Goal: Communication & Community: Answer question/provide support

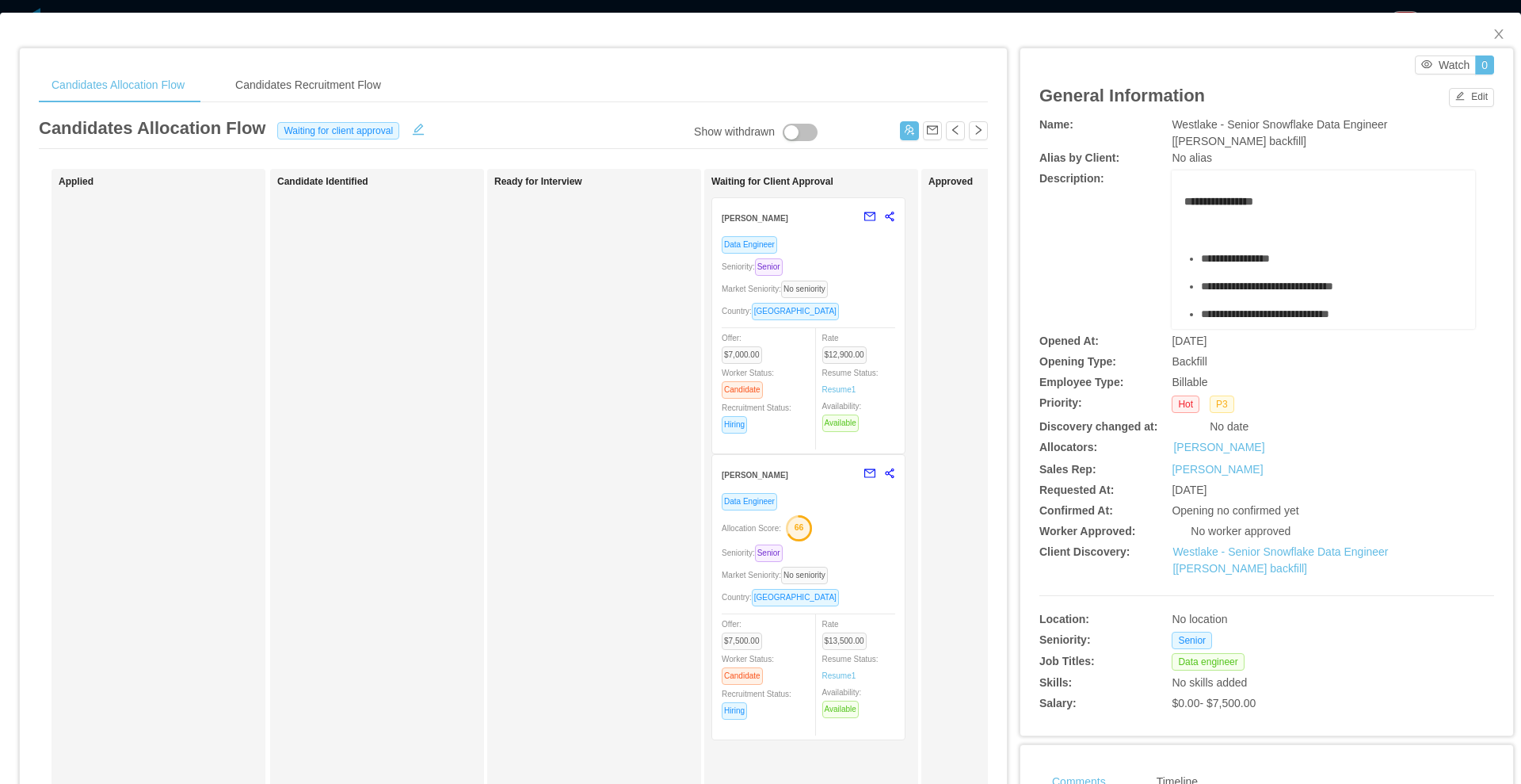
click at [863, 294] on div "Market Seniority: No seniority" at bounding box center [808, 289] width 173 height 19
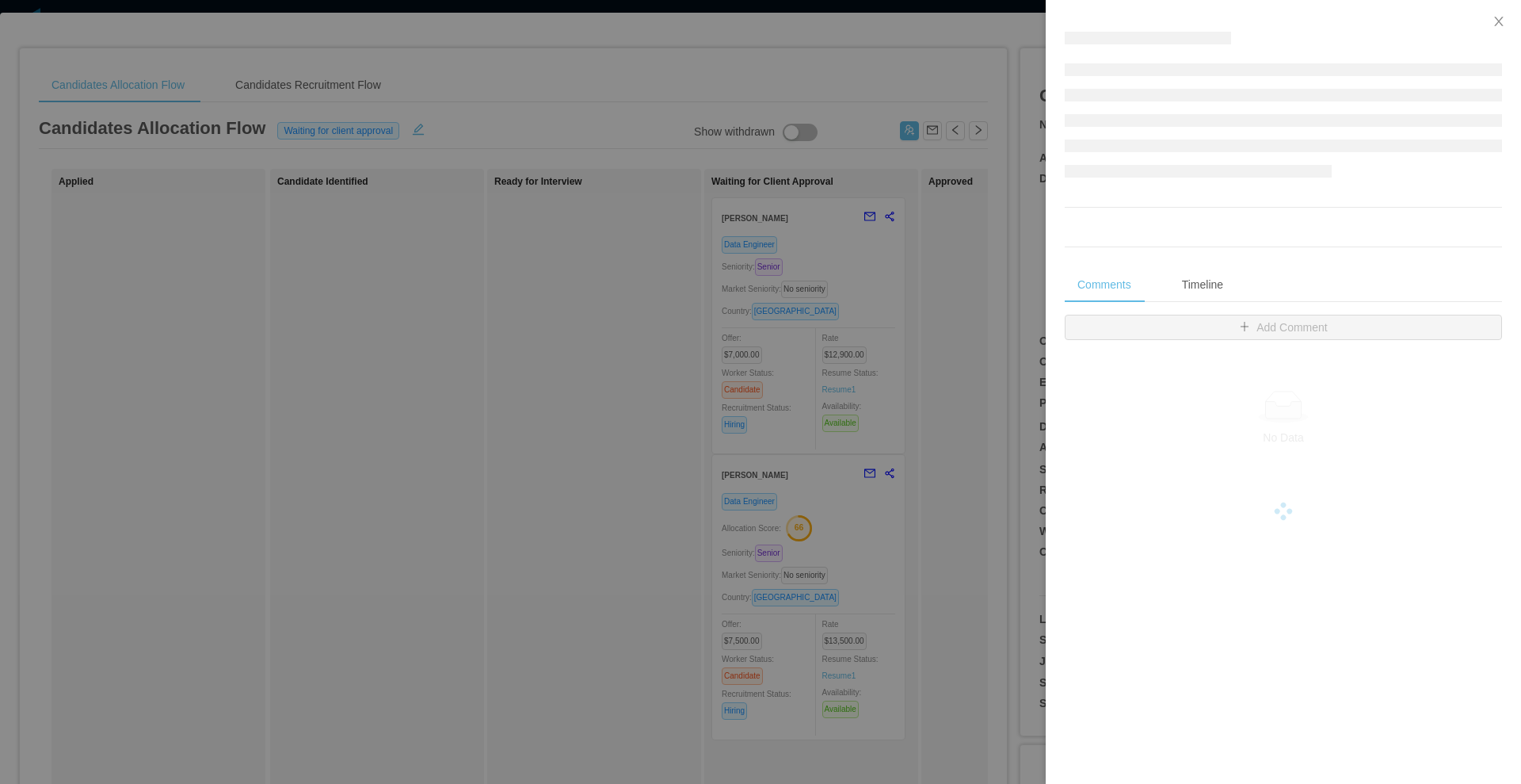
click at [565, 370] on div at bounding box center [760, 392] width 1521 height 784
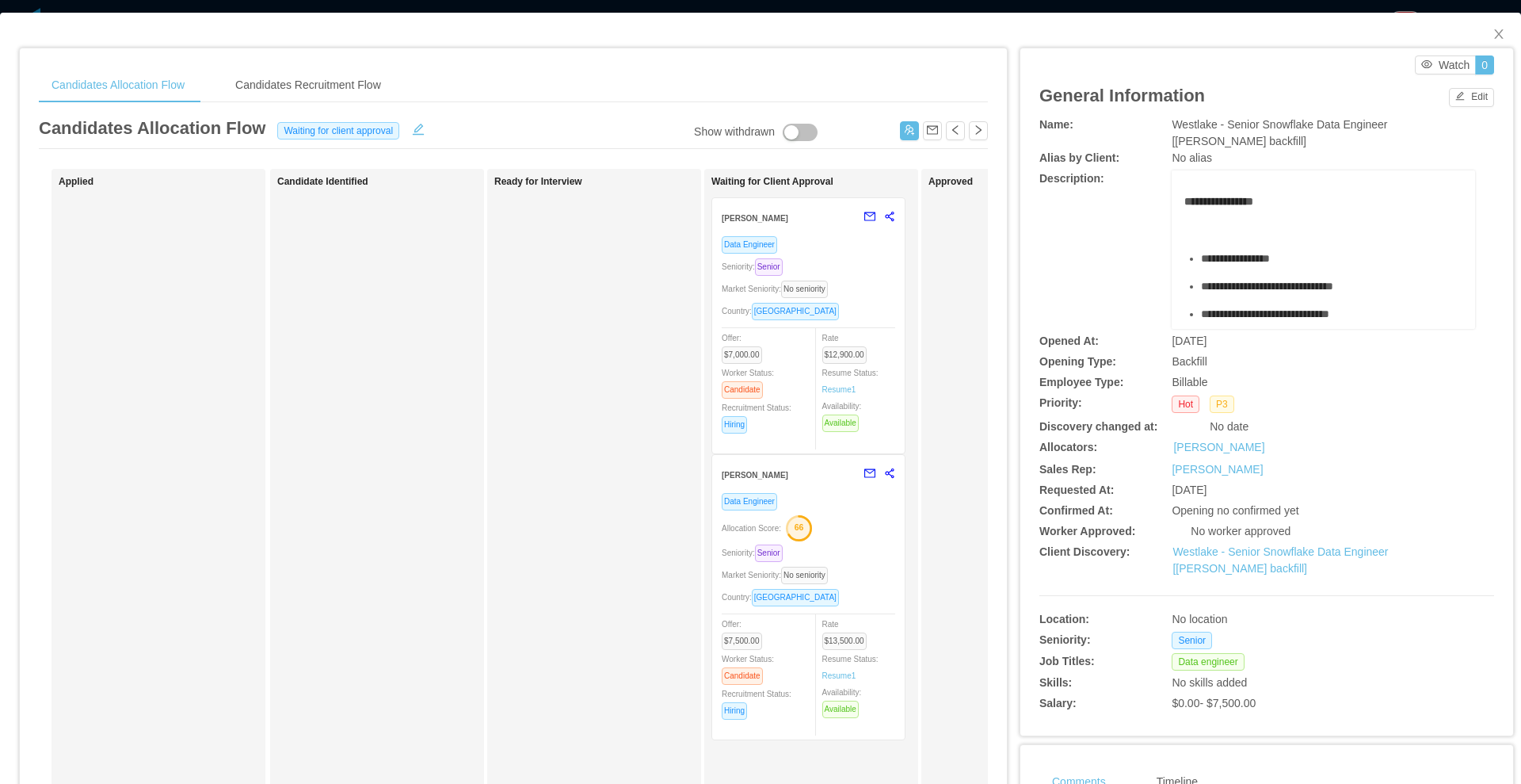
click at [805, 529] on text "66" at bounding box center [799, 526] width 10 height 10
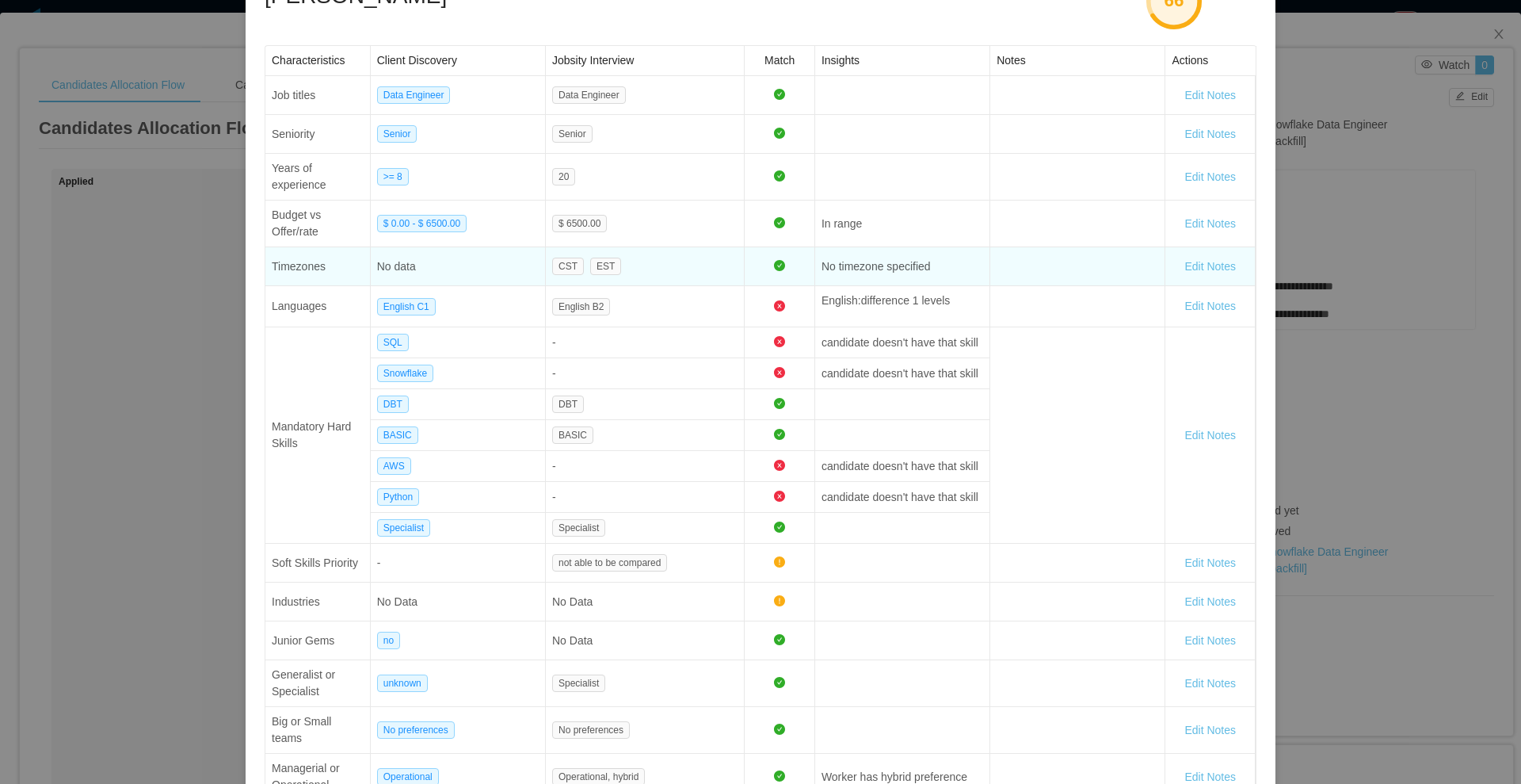
scroll to position [290, 0]
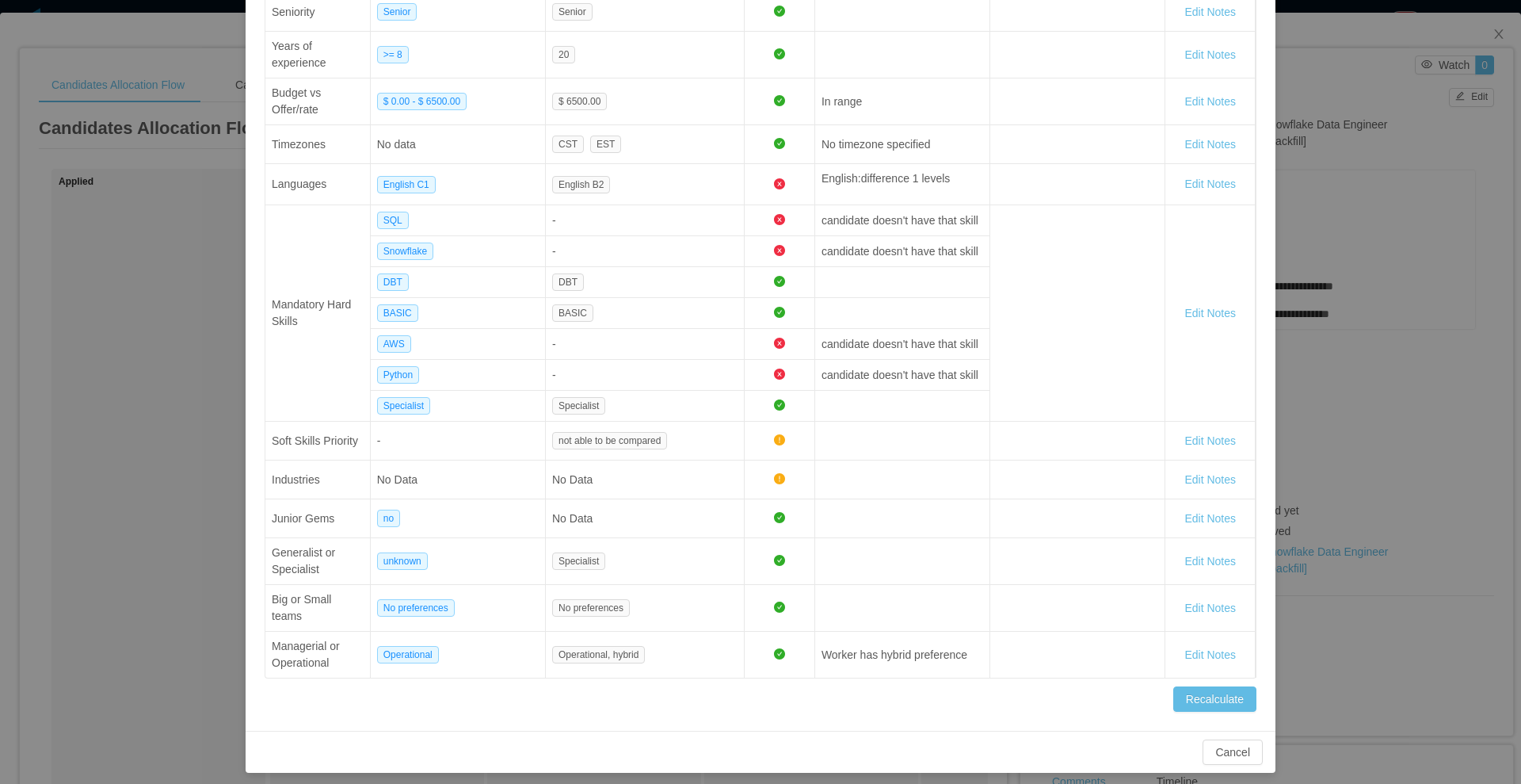
click at [83, 444] on div "Worker Allocation Score [PERSON_NAME] 66 Characteristics Client Discovery Jobsi…" at bounding box center [760, 392] width 1521 height 784
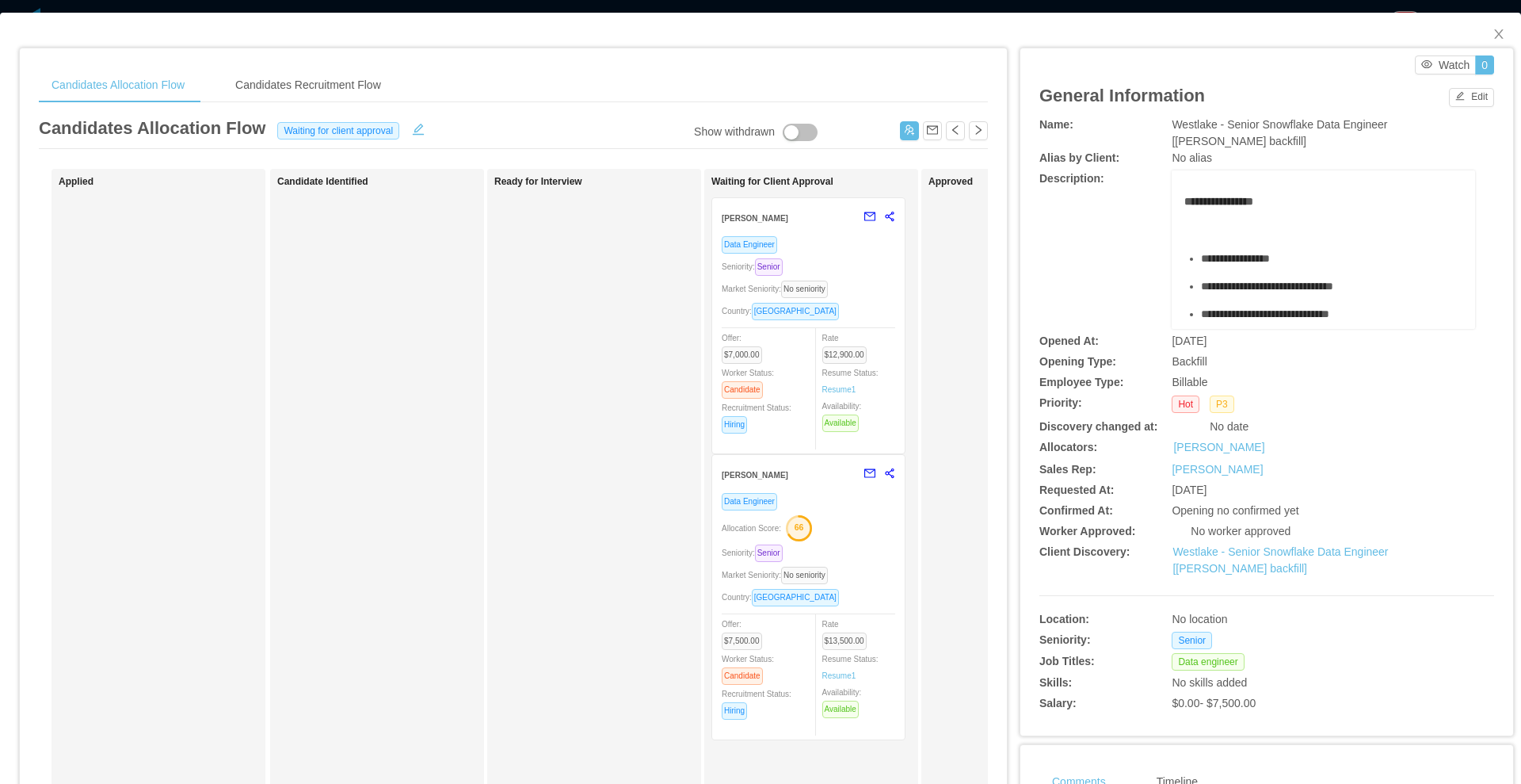
click at [840, 228] on div "[PERSON_NAME]" at bounding box center [789, 217] width 134 height 29
click at [845, 247] on div "Data Engineer" at bounding box center [808, 244] width 173 height 19
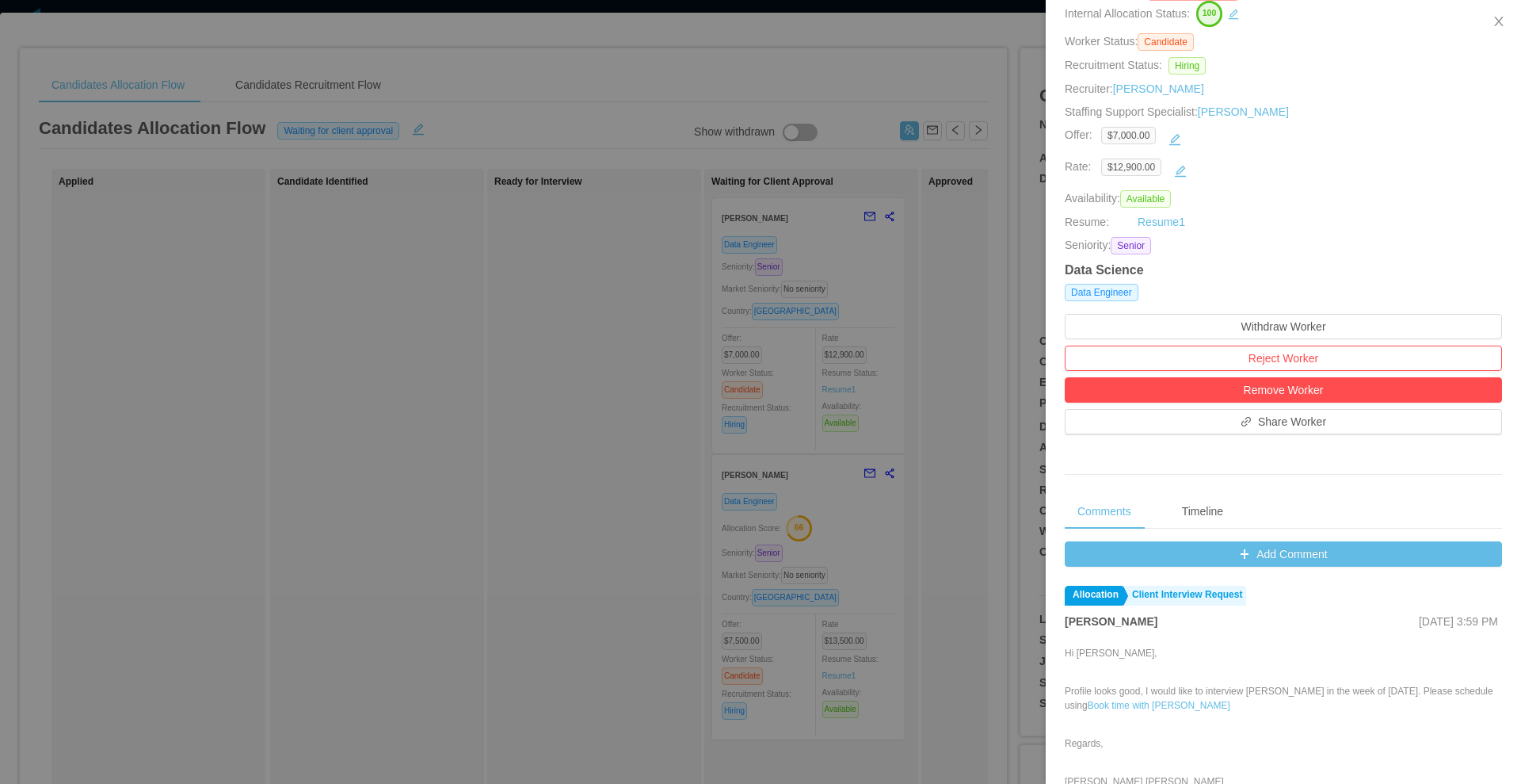
scroll to position [198, 0]
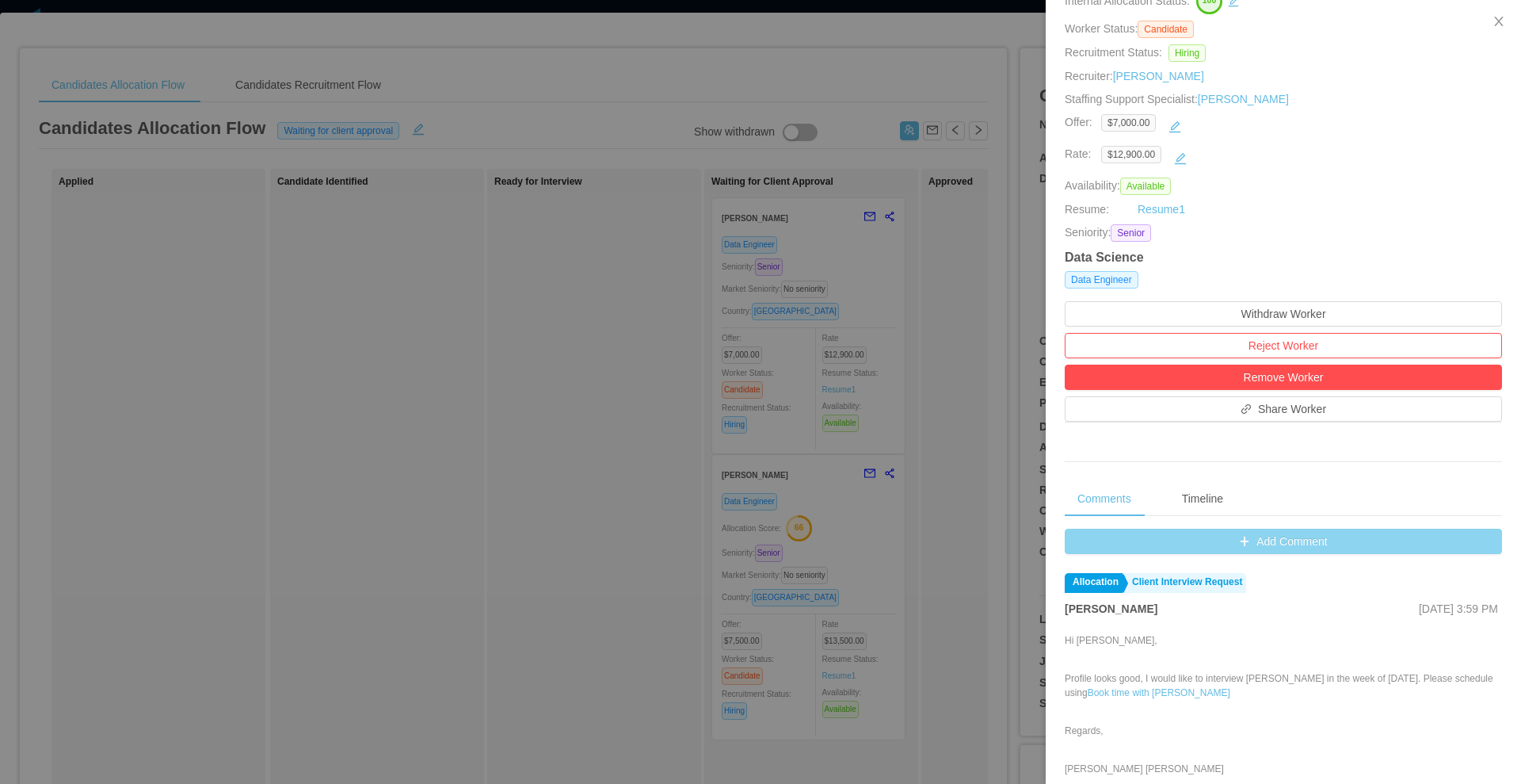
click at [1246, 538] on button "Add Comment" at bounding box center [1284, 541] width 437 height 26
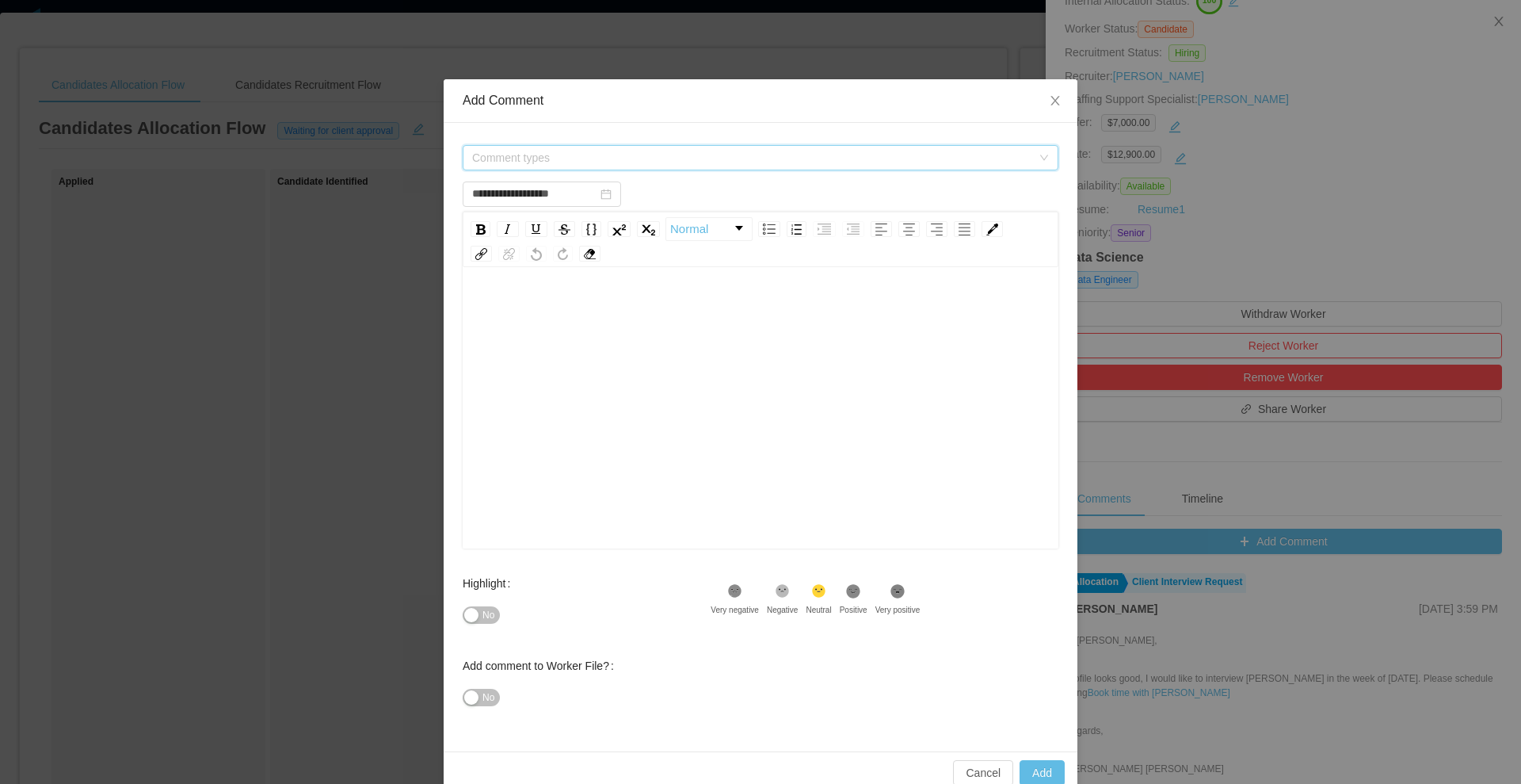
click at [495, 155] on span "Comment types" at bounding box center [751, 157] width 559 height 16
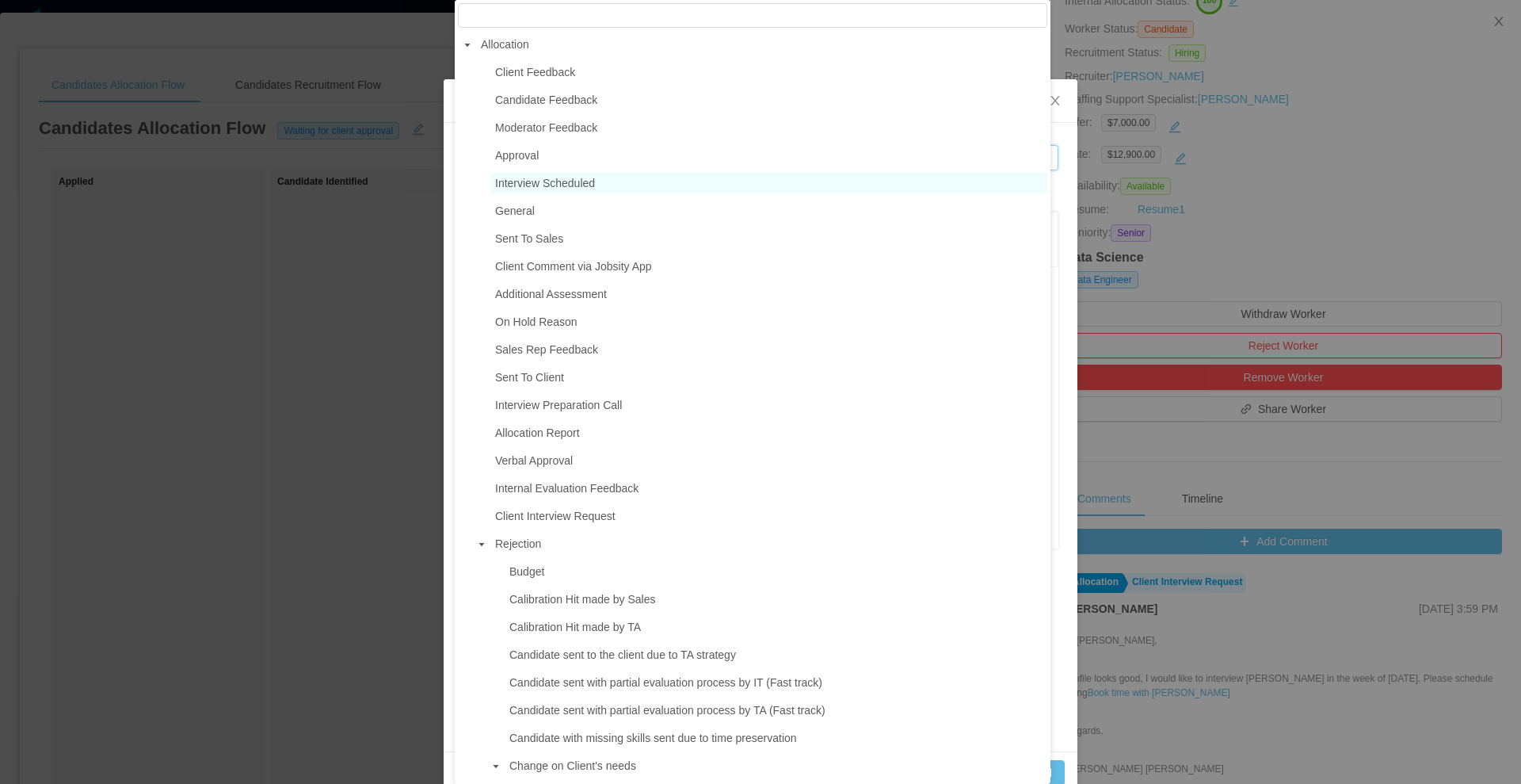
click at [586, 182] on span "Interview Scheduled" at bounding box center [545, 183] width 100 height 12
type input "**********"
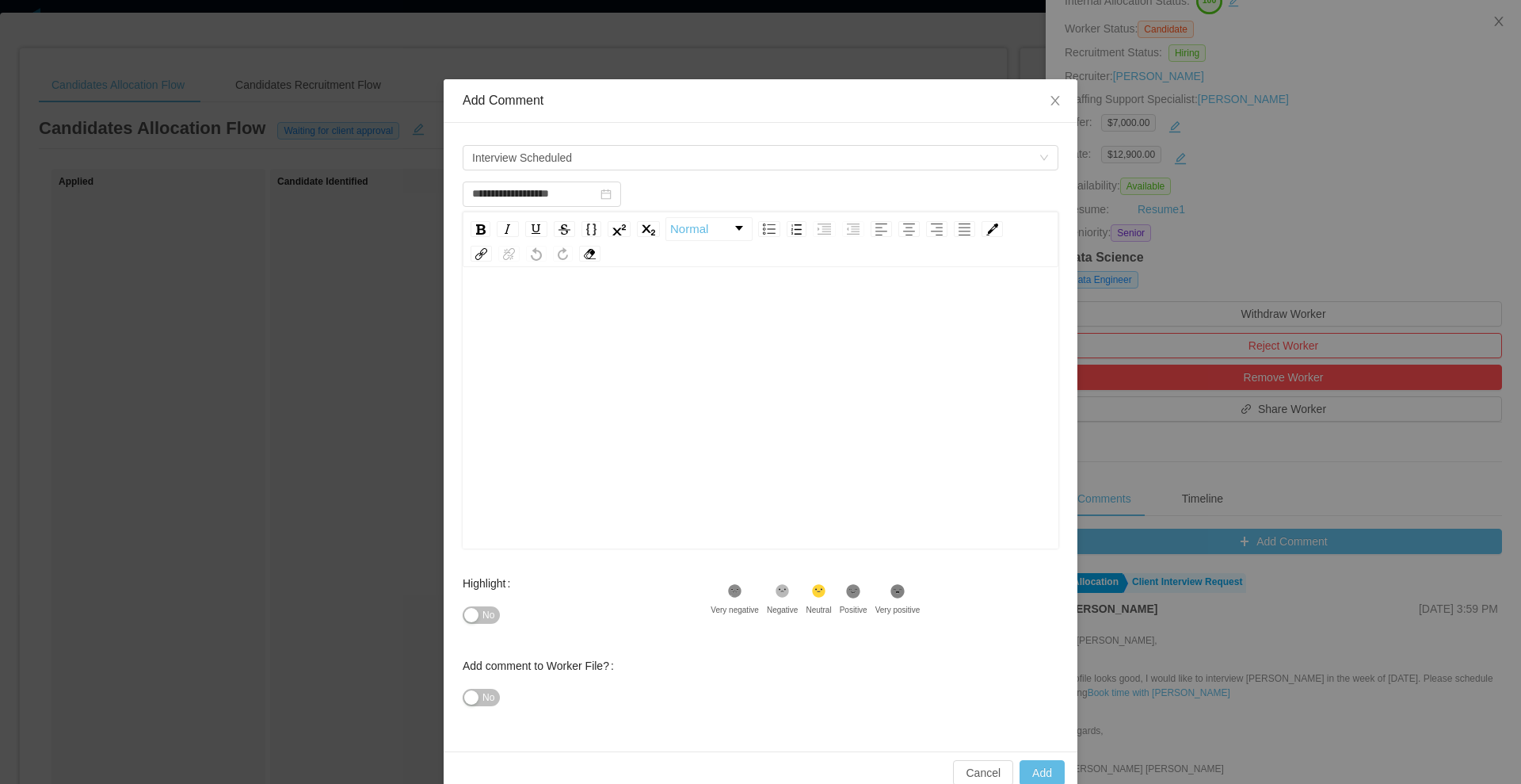
click at [591, 281] on div "rdw-wrapper" at bounding box center [761, 410] width 596 height 277
click at [463, 609] on span "No" at bounding box center [482, 615] width 37 height 12
click at [484, 622] on span "No" at bounding box center [488, 615] width 12 height 16
click at [670, 318] on div "**********" at bounding box center [761, 310] width 572 height 32
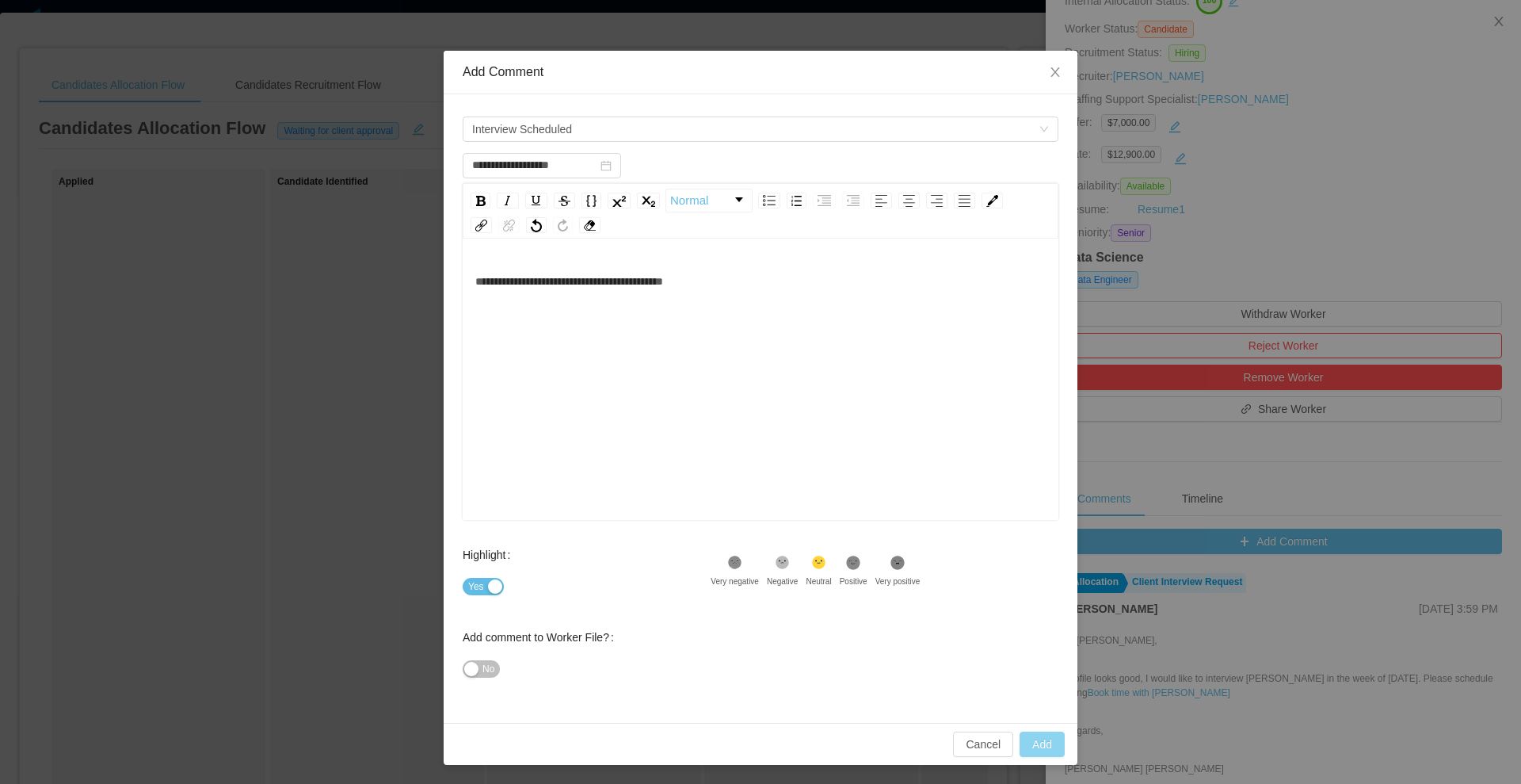
click at [1039, 740] on button "Add" at bounding box center [1042, 744] width 45 height 26
type input "**********"
